Goal: Find specific page/section: Find specific page/section

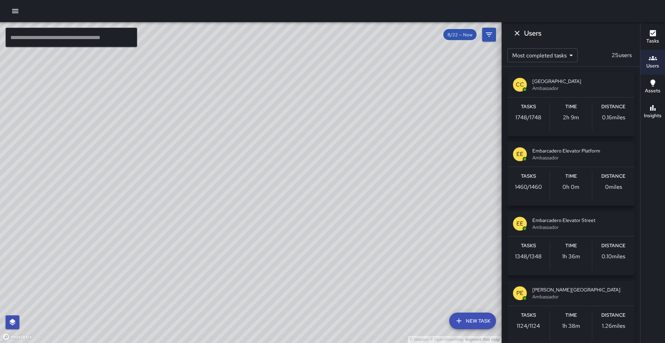
scroll to position [1469, 0]
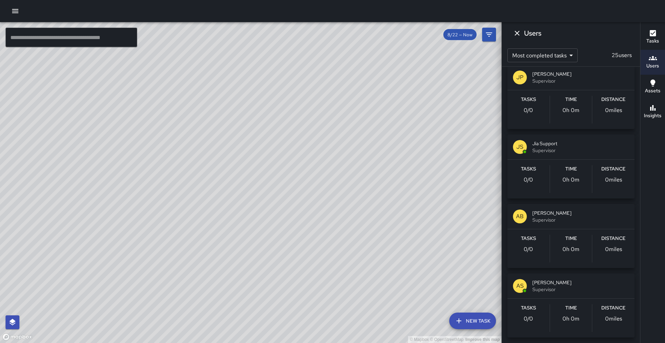
click at [649, 63] on h6 "Users" at bounding box center [652, 66] width 13 height 8
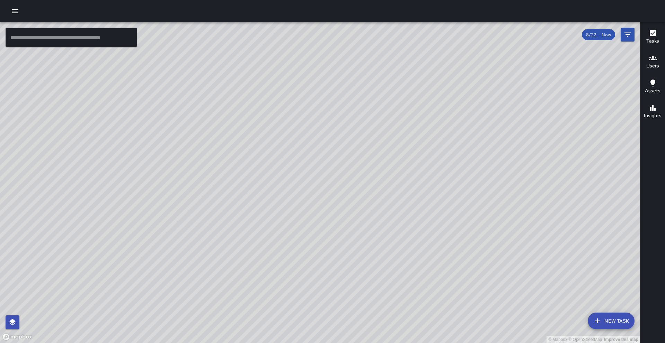
click at [652, 62] on h6 "Users" at bounding box center [652, 66] width 13 height 8
click at [652, 63] on h6 "Users" at bounding box center [652, 66] width 13 height 8
